Goal: Transaction & Acquisition: Purchase product/service

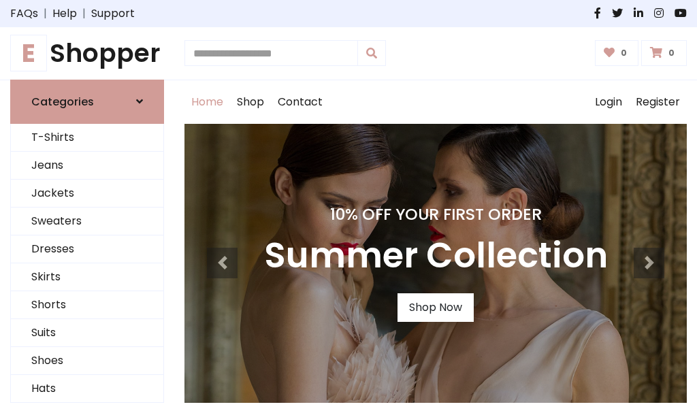
click at [348, 206] on h4 "10% Off Your First Order" at bounding box center [436, 214] width 344 height 19
click at [435, 307] on link "Shop Now" at bounding box center [435, 307] width 76 height 29
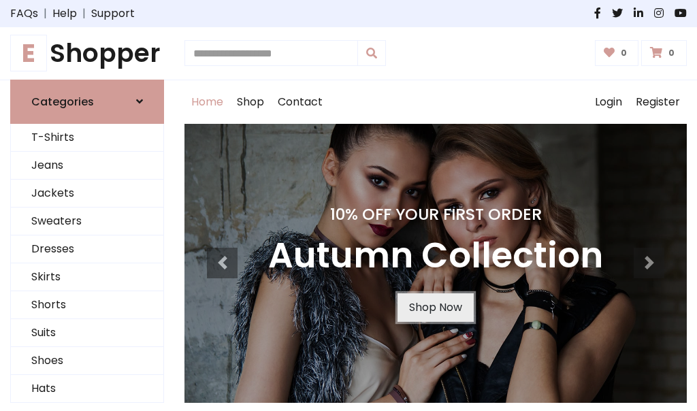
click at [435, 307] on link "Shop Now" at bounding box center [435, 307] width 76 height 29
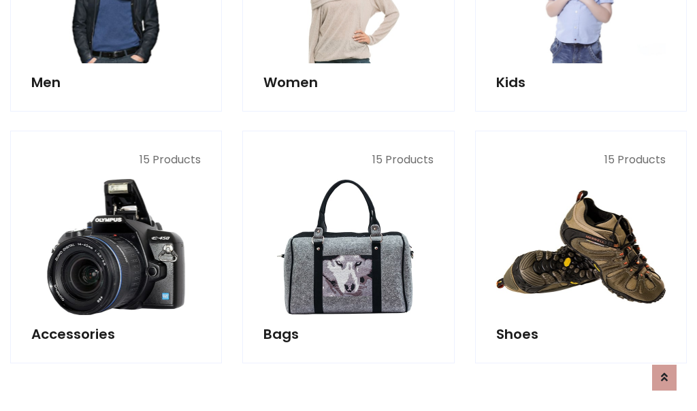
scroll to position [1357, 0]
